Goal: Check status: Check status

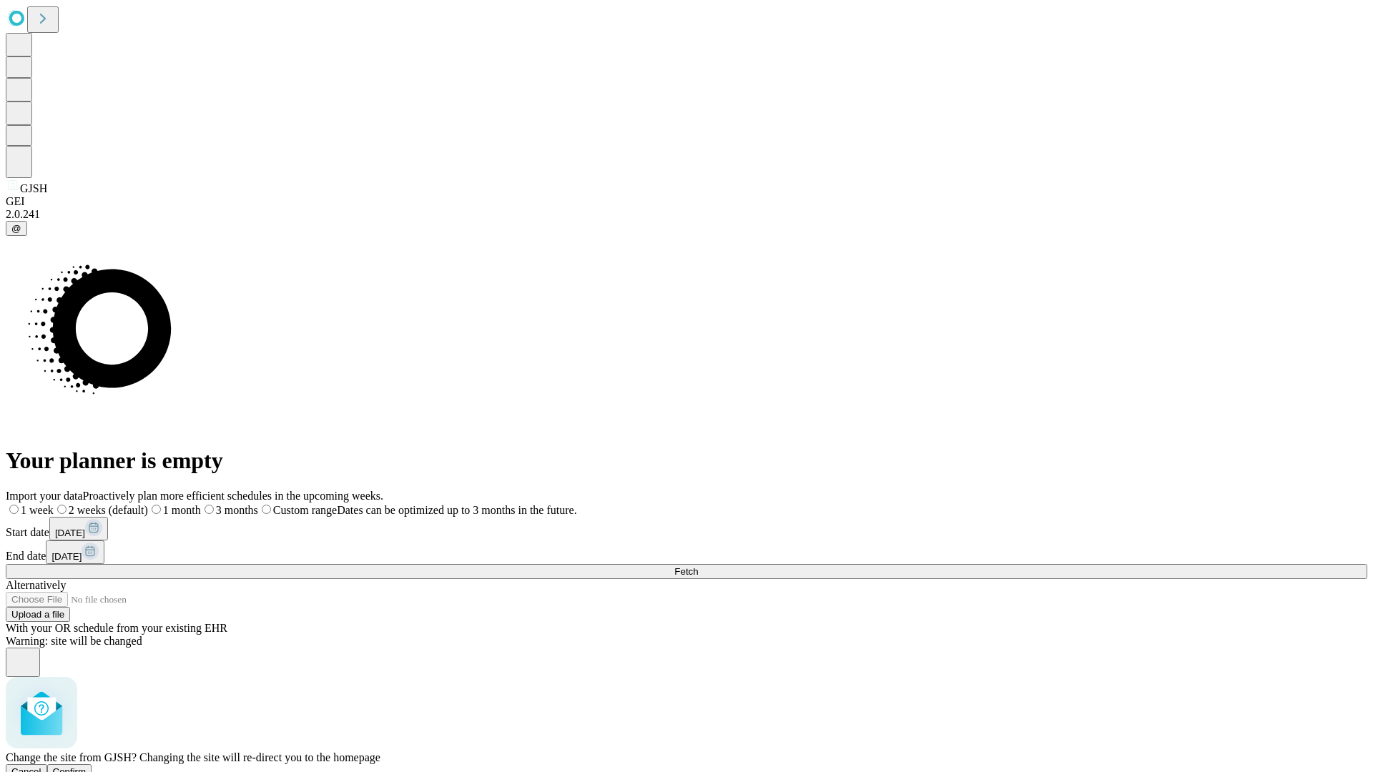
click at [87, 766] on span "Confirm" at bounding box center [70, 771] width 34 height 11
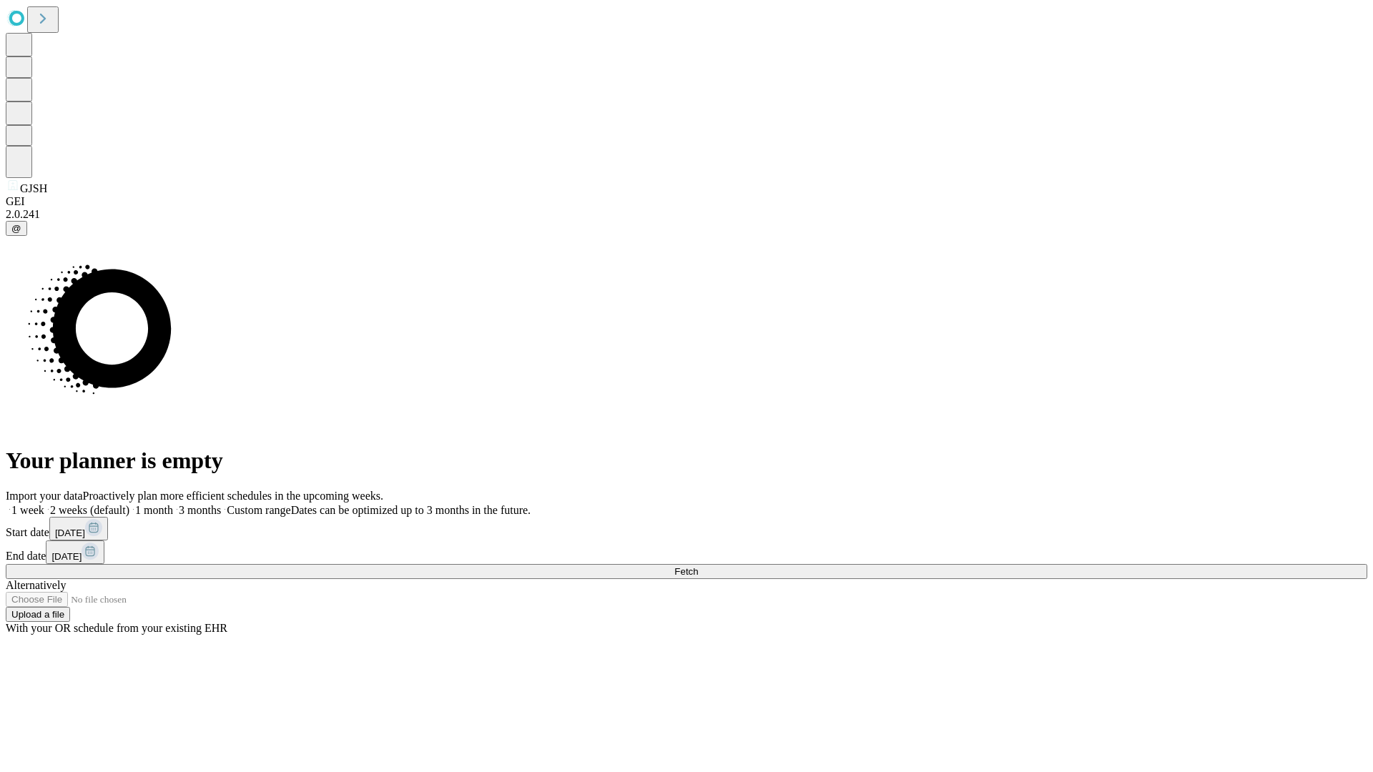
click at [44, 504] on label "1 week" at bounding box center [25, 510] width 39 height 12
click at [698, 566] on span "Fetch" at bounding box center [686, 571] width 24 height 11
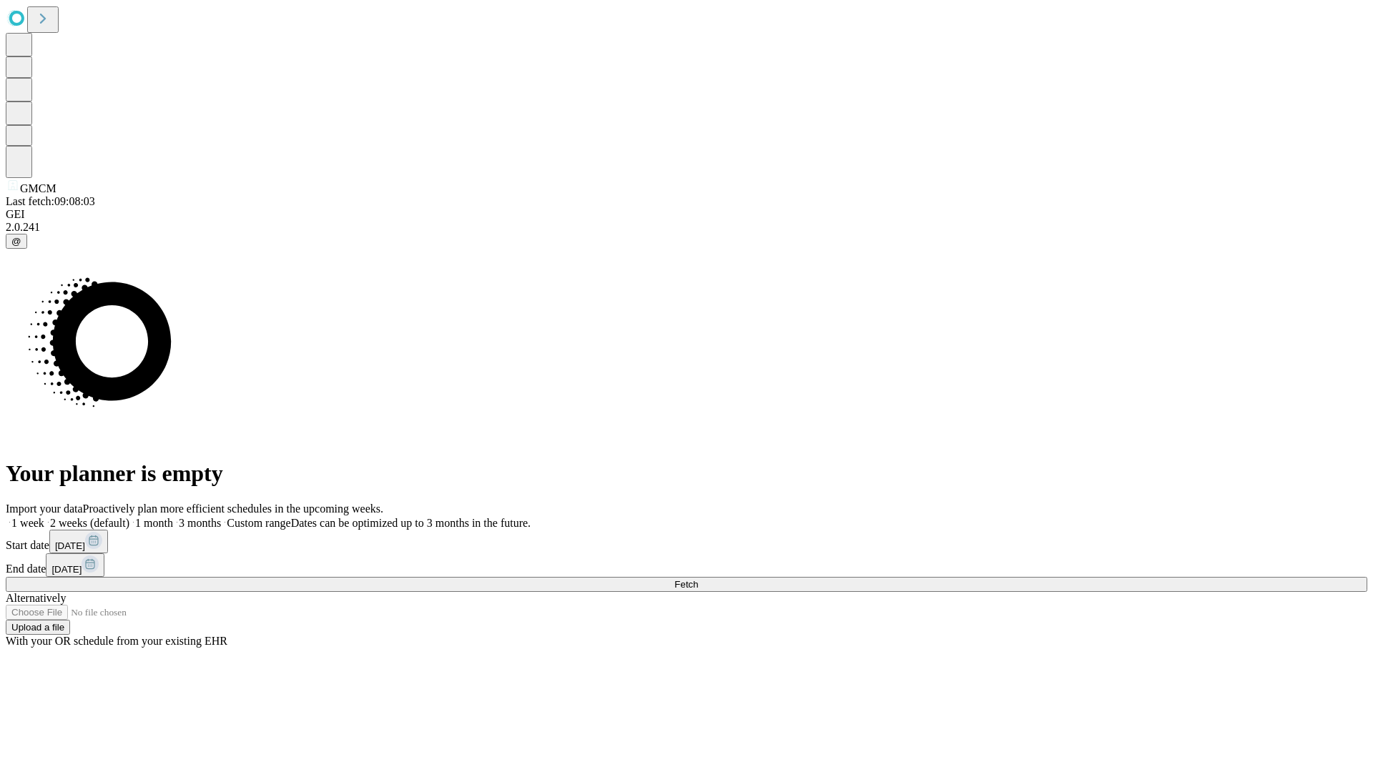
click at [44, 517] on label "1 week" at bounding box center [25, 523] width 39 height 12
click at [698, 579] on span "Fetch" at bounding box center [686, 584] width 24 height 11
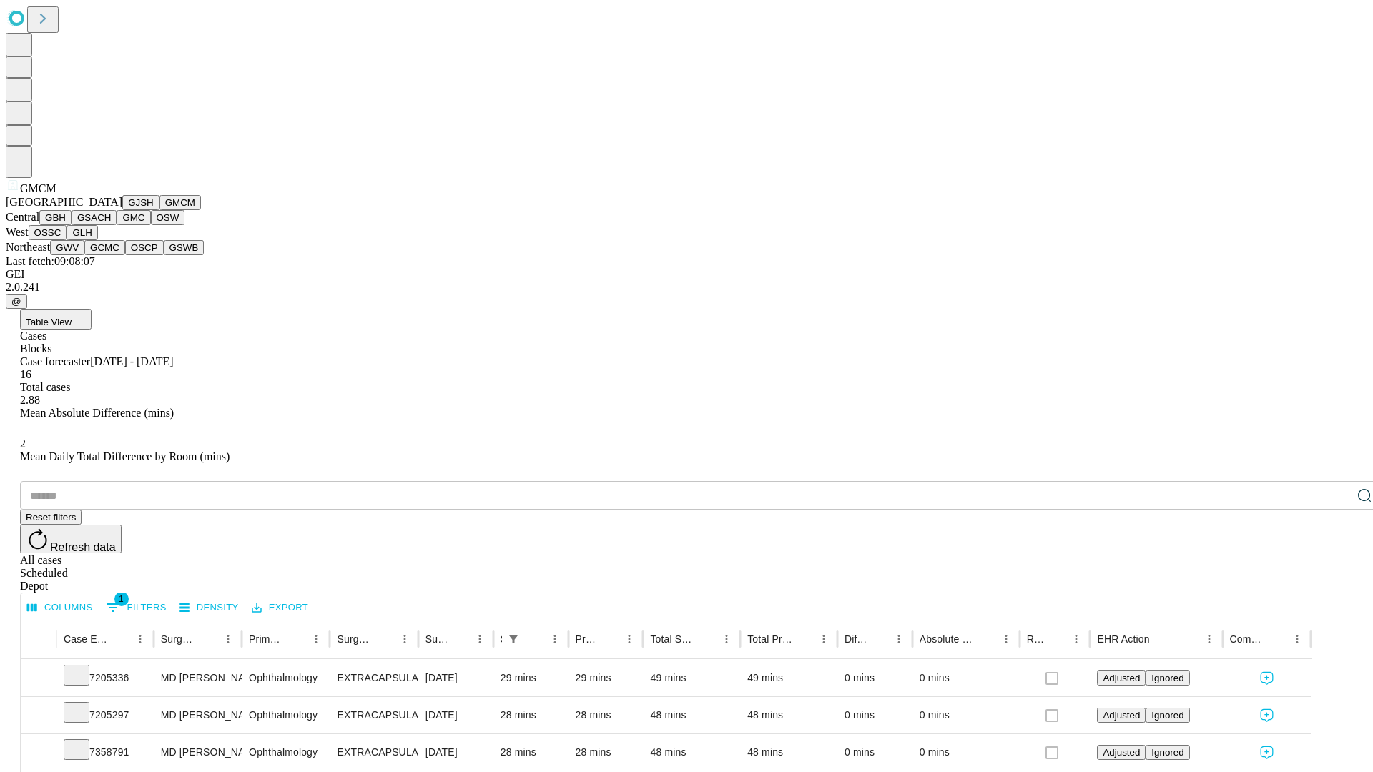
click at [71, 225] on button "GBH" at bounding box center [55, 217] width 32 height 15
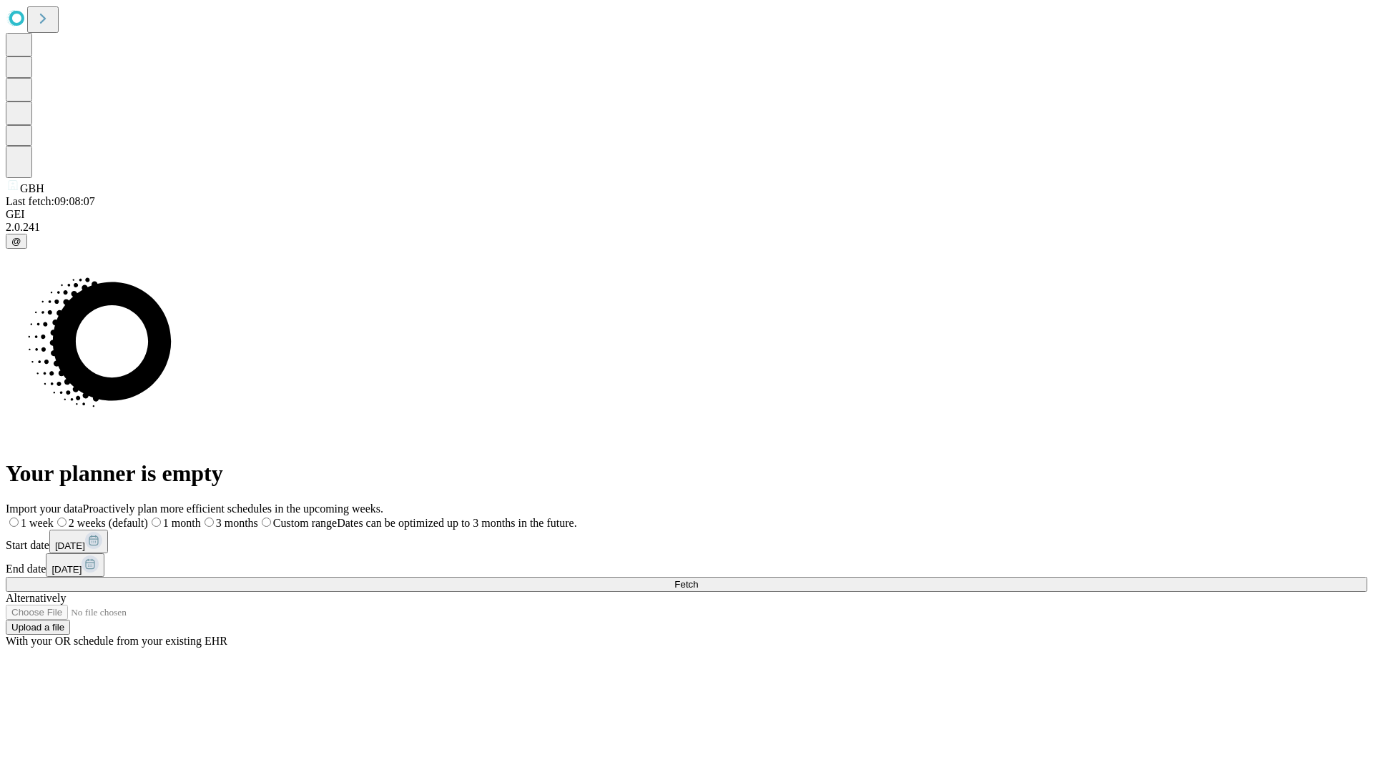
click at [54, 517] on label "1 week" at bounding box center [30, 523] width 48 height 12
click at [698, 579] on span "Fetch" at bounding box center [686, 584] width 24 height 11
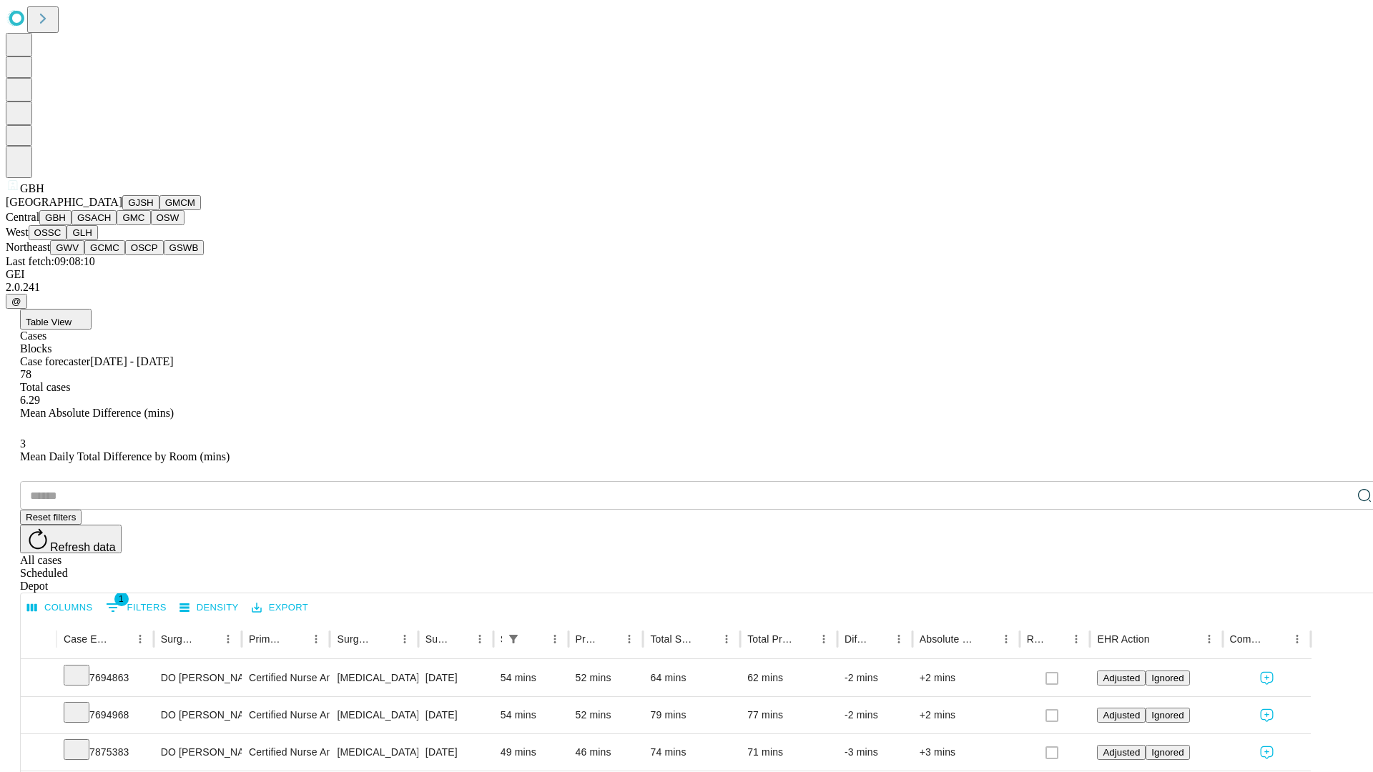
click at [111, 225] on button "GSACH" at bounding box center [93, 217] width 45 height 15
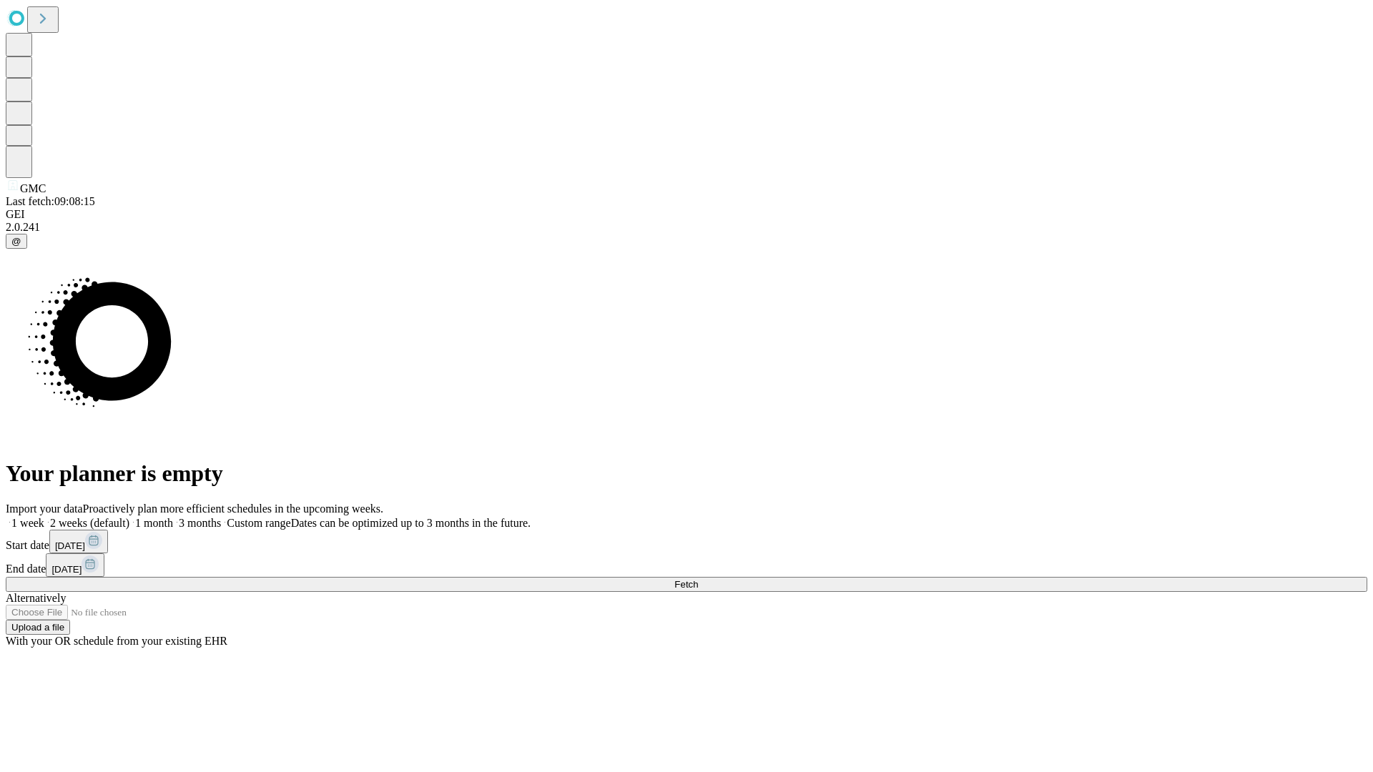
click at [698, 579] on span "Fetch" at bounding box center [686, 584] width 24 height 11
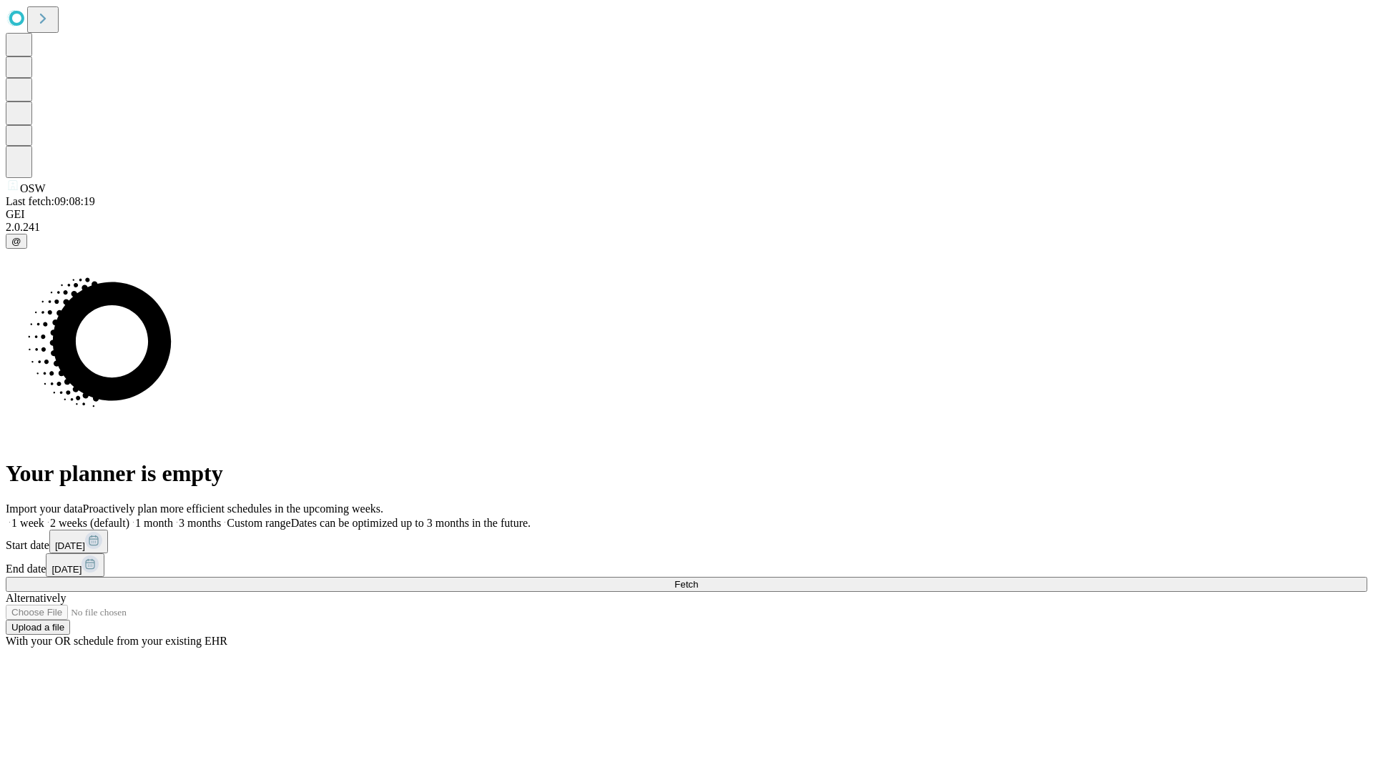
click at [44, 517] on label "1 week" at bounding box center [25, 523] width 39 height 12
click at [698, 579] on span "Fetch" at bounding box center [686, 584] width 24 height 11
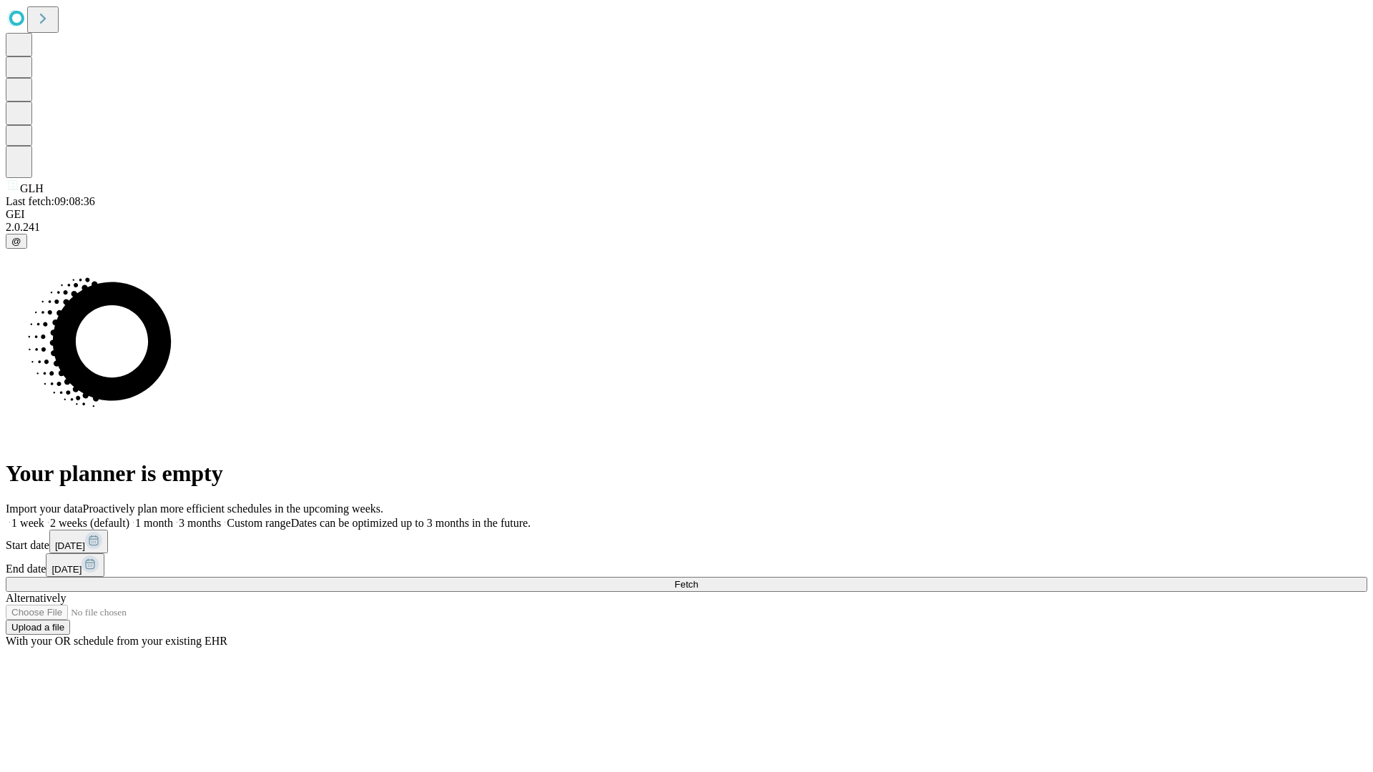
click at [44, 517] on label "1 week" at bounding box center [25, 523] width 39 height 12
click at [698, 579] on span "Fetch" at bounding box center [686, 584] width 24 height 11
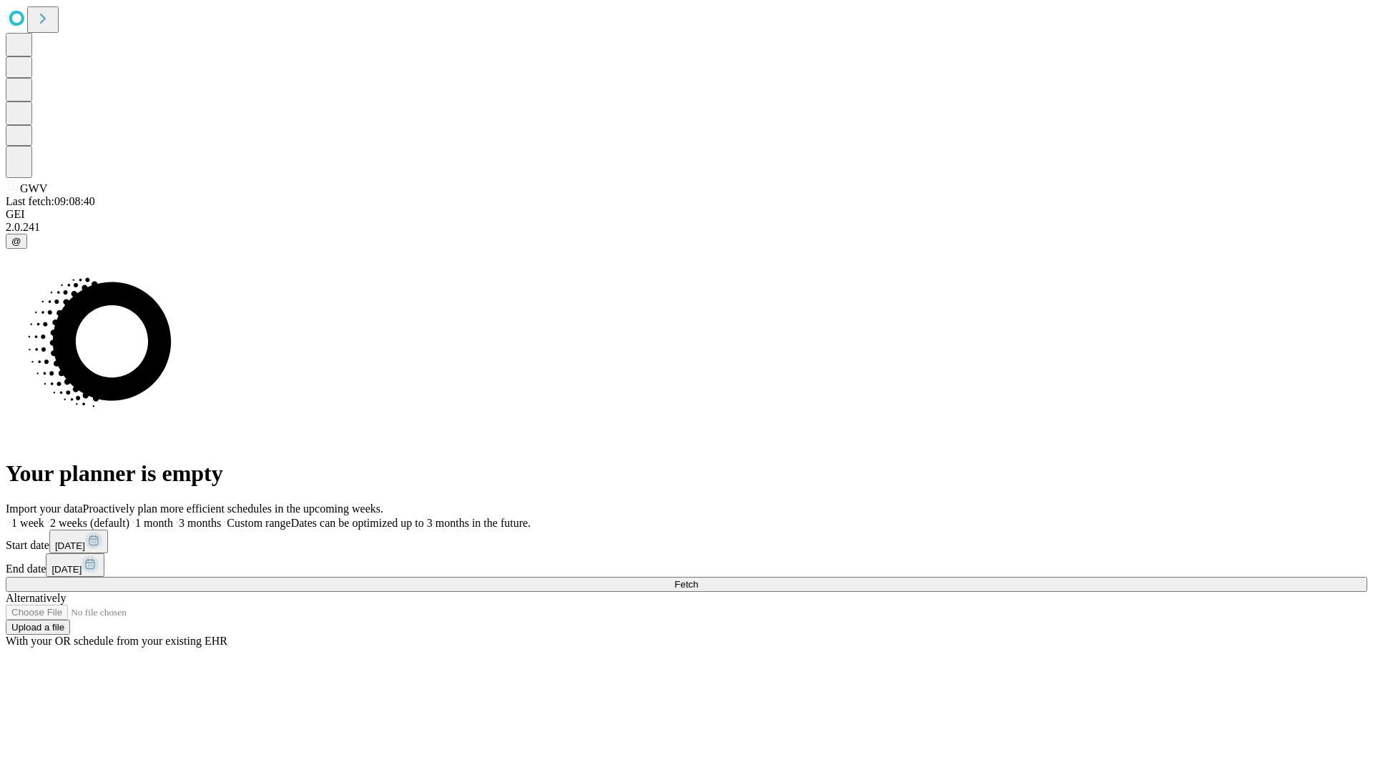
click at [44, 517] on label "1 week" at bounding box center [25, 523] width 39 height 12
click at [698, 579] on span "Fetch" at bounding box center [686, 584] width 24 height 11
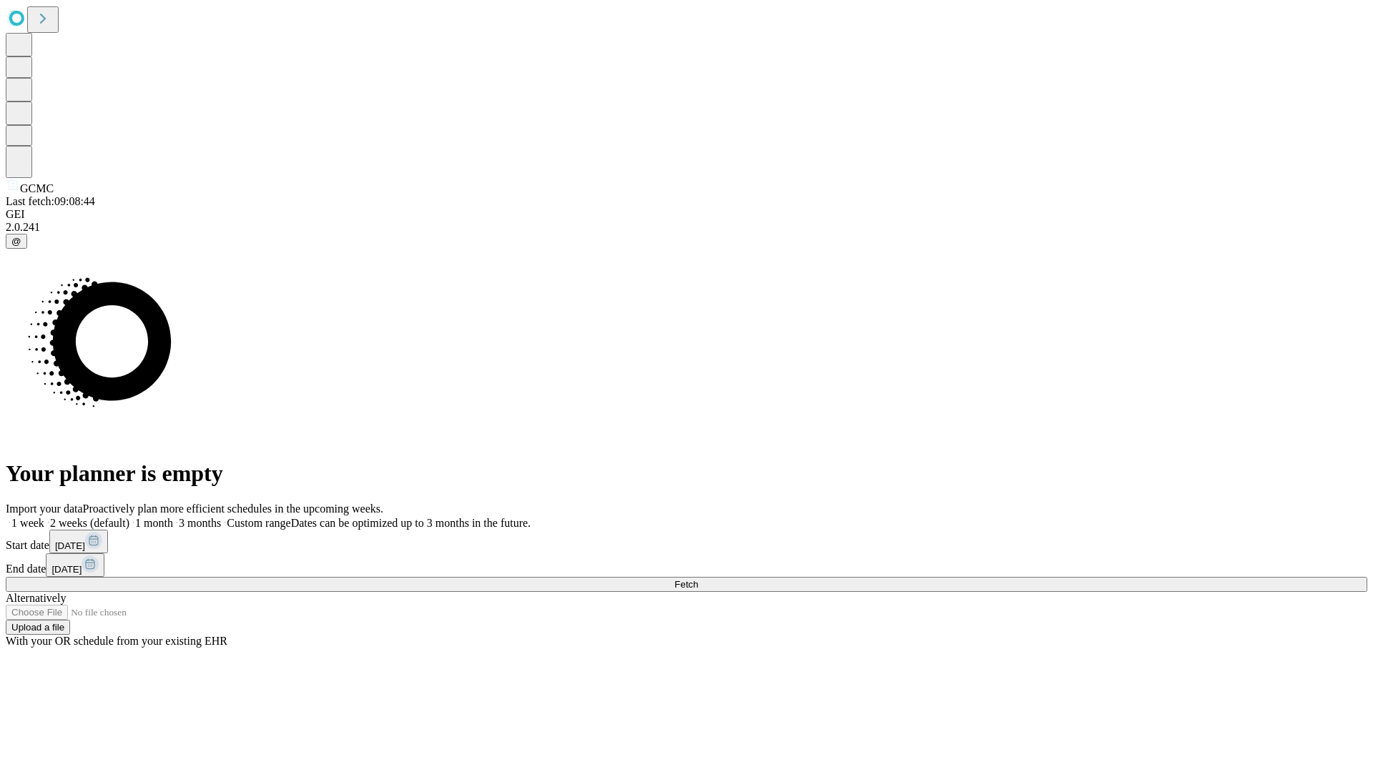
click at [44, 517] on label "1 week" at bounding box center [25, 523] width 39 height 12
click at [698, 579] on span "Fetch" at bounding box center [686, 584] width 24 height 11
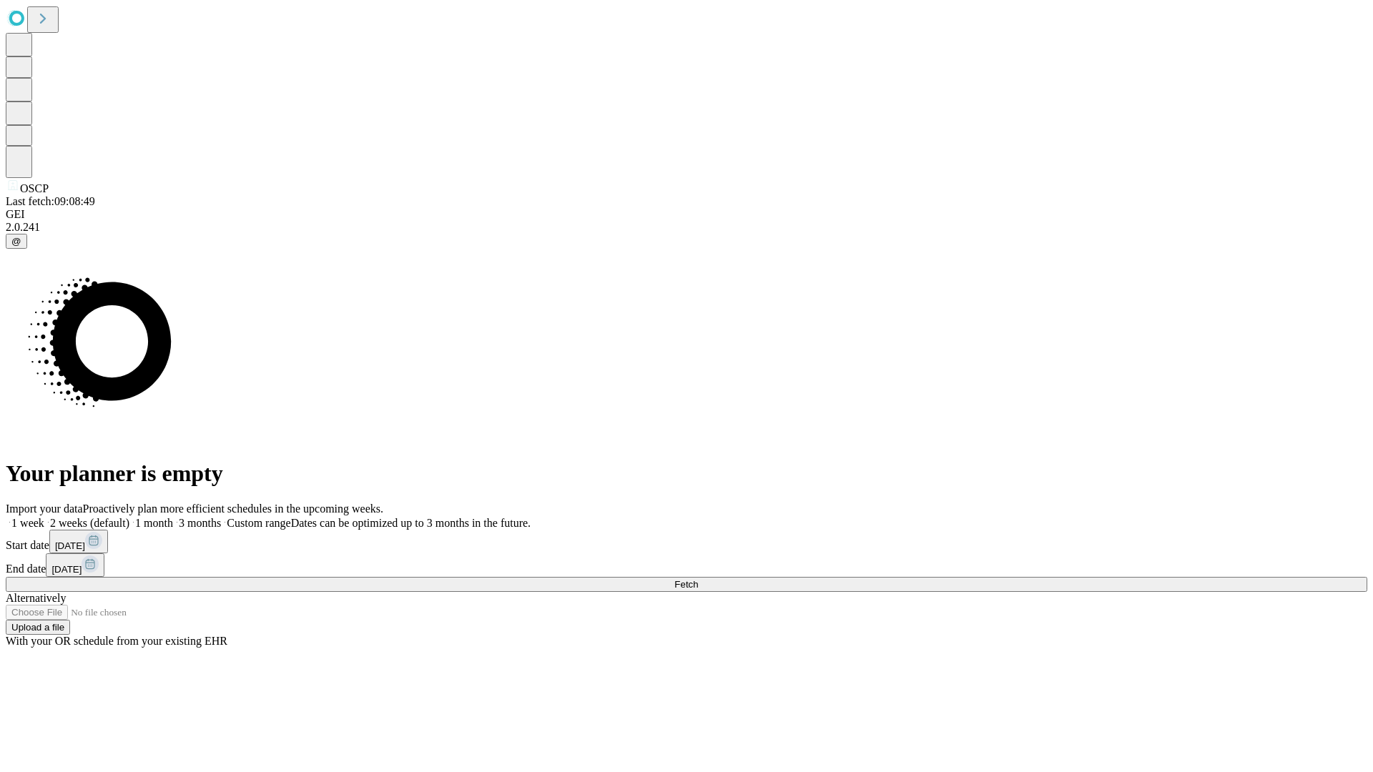
click at [698, 579] on span "Fetch" at bounding box center [686, 584] width 24 height 11
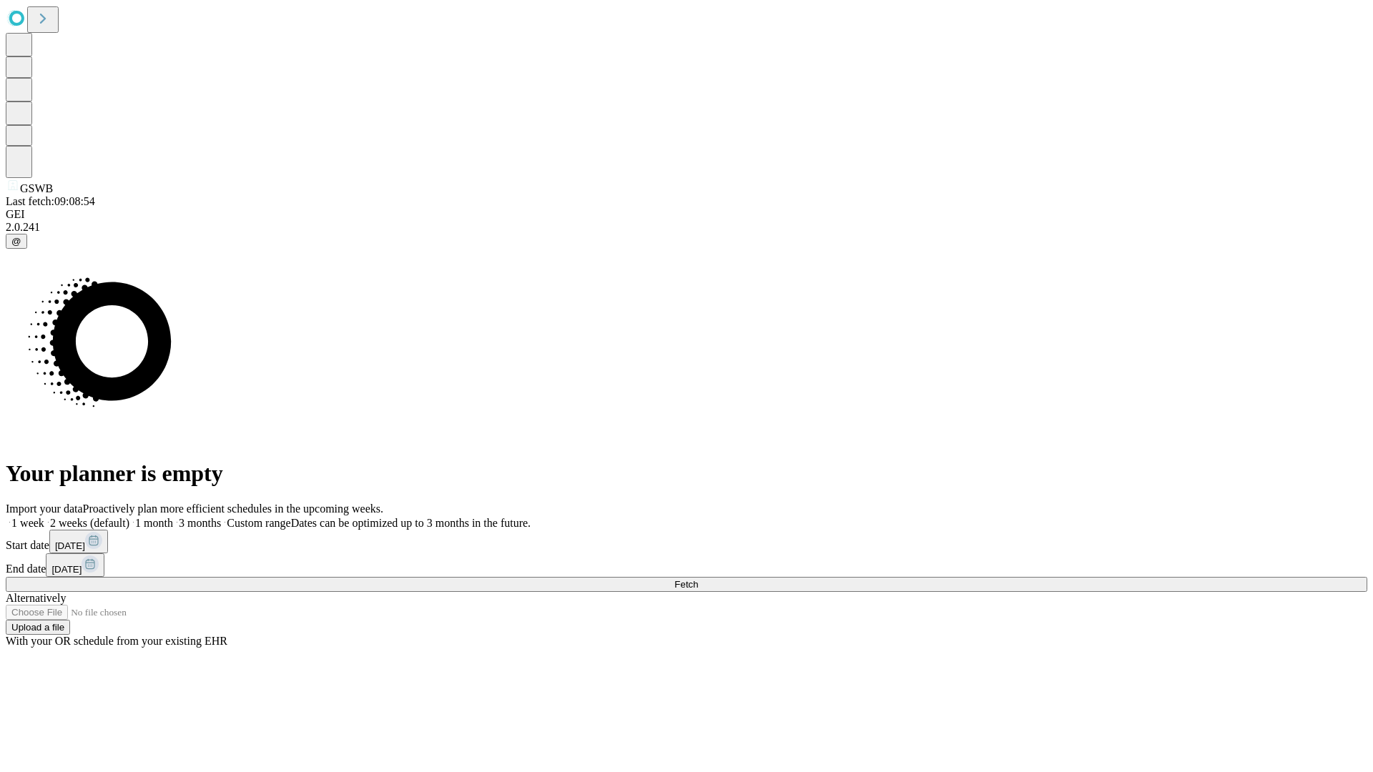
click at [44, 517] on label "1 week" at bounding box center [25, 523] width 39 height 12
click at [698, 579] on span "Fetch" at bounding box center [686, 584] width 24 height 11
